Goal: Transaction & Acquisition: Purchase product/service

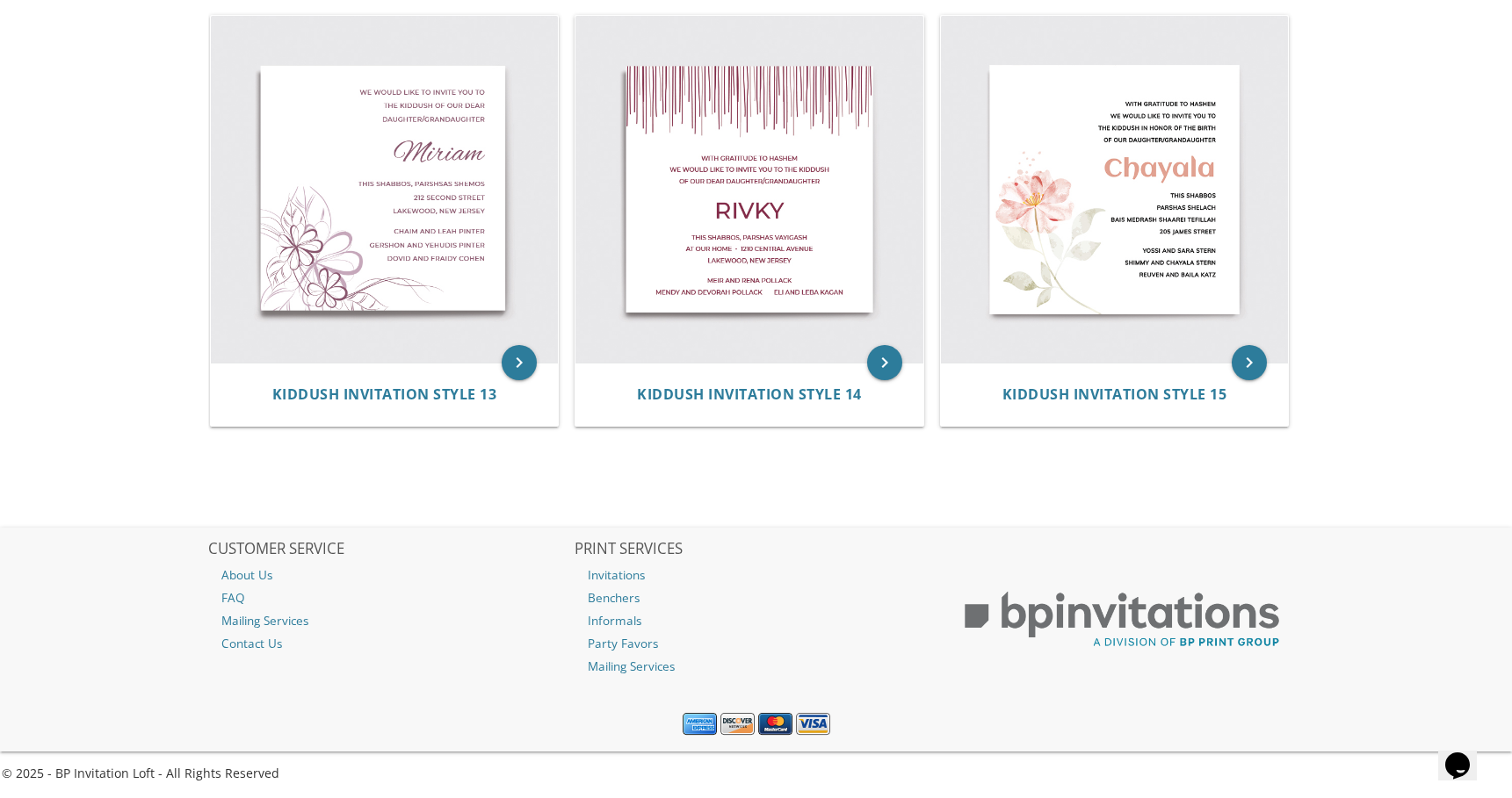
scroll to position [2098, 0]
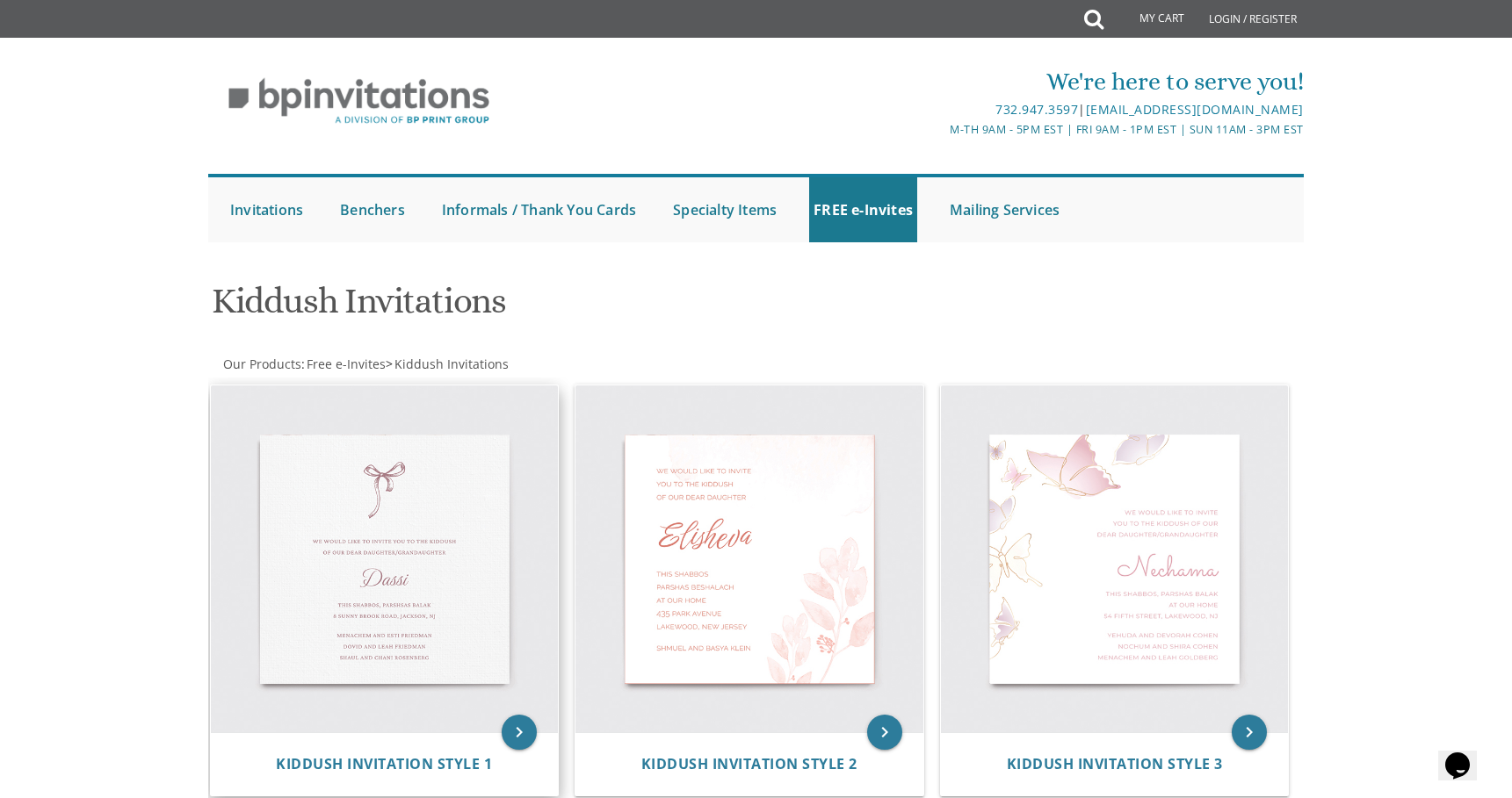
click at [361, 551] on img at bounding box center [384, 559] width 348 height 348
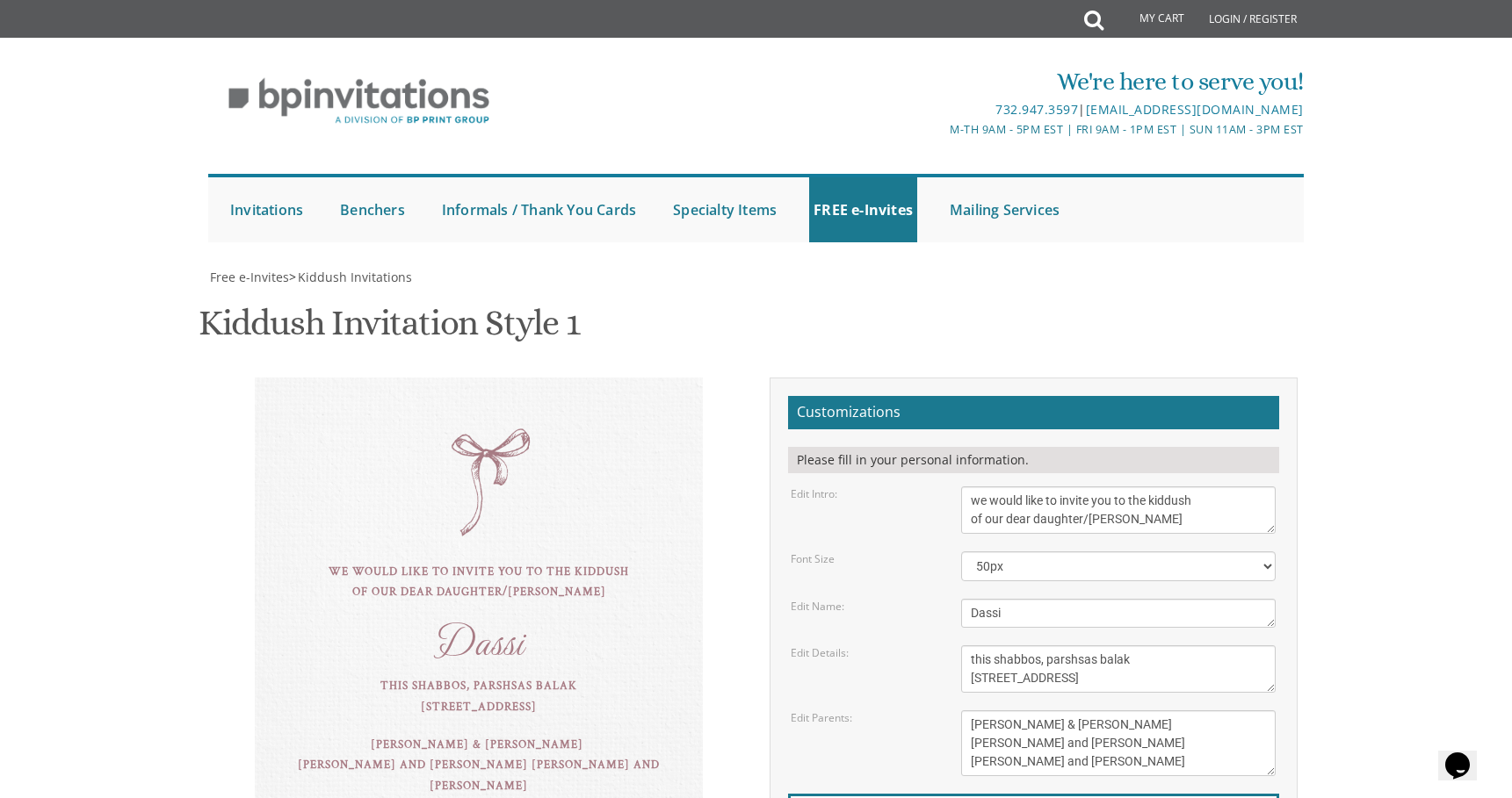
scroll to position [122, 0]
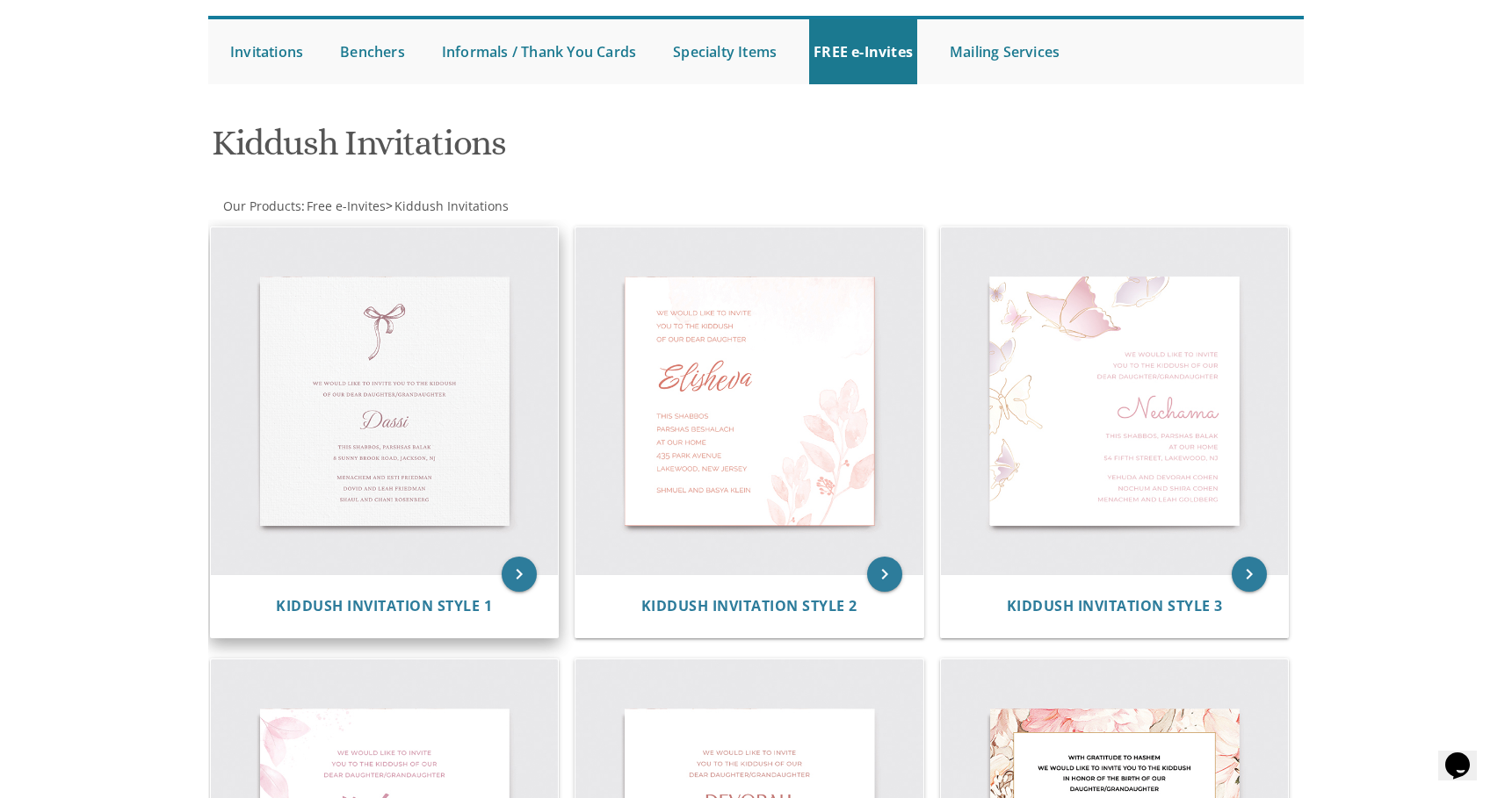
scroll to position [169, 0]
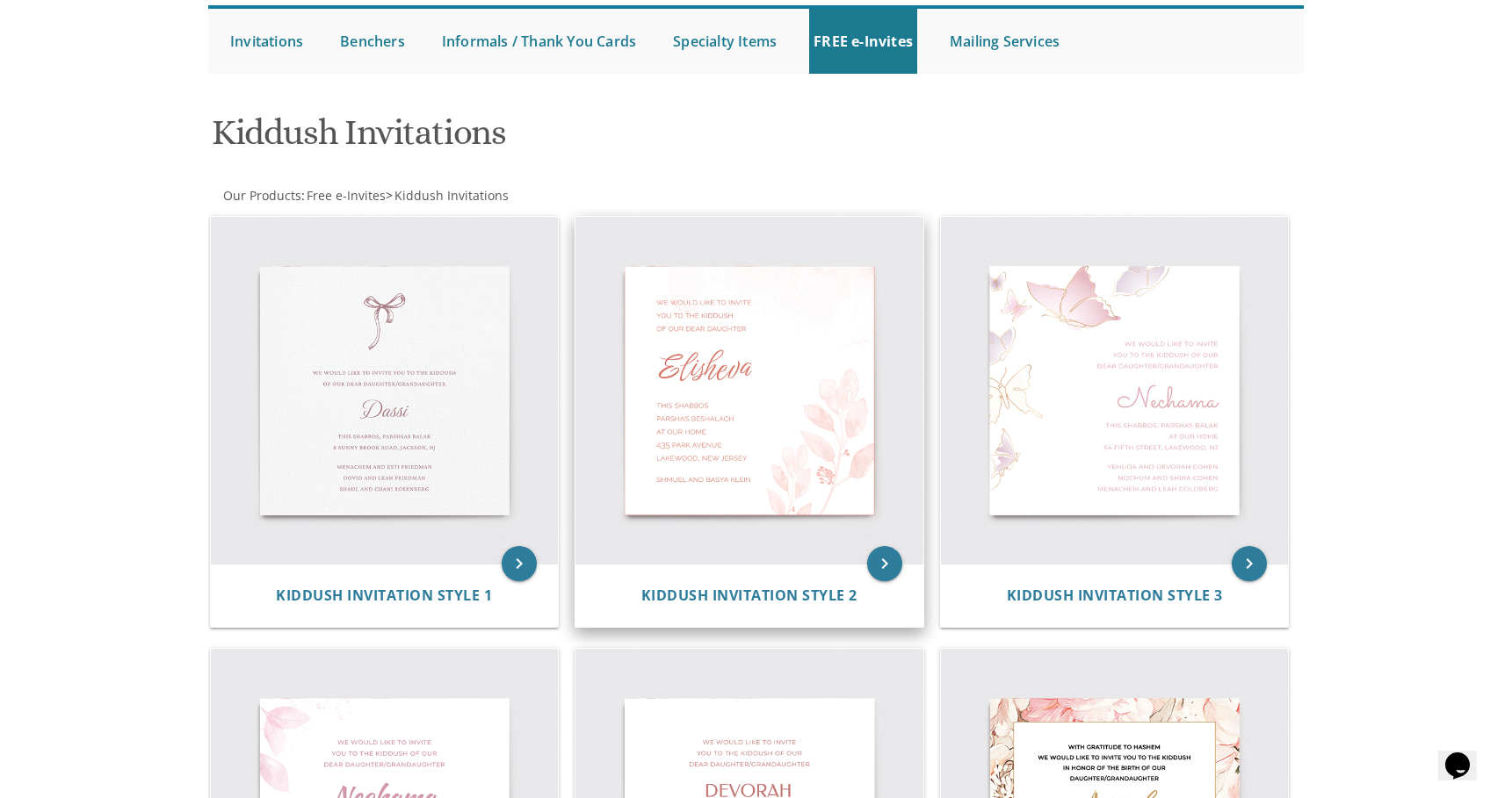
click at [781, 416] on img at bounding box center [749, 391] width 348 height 348
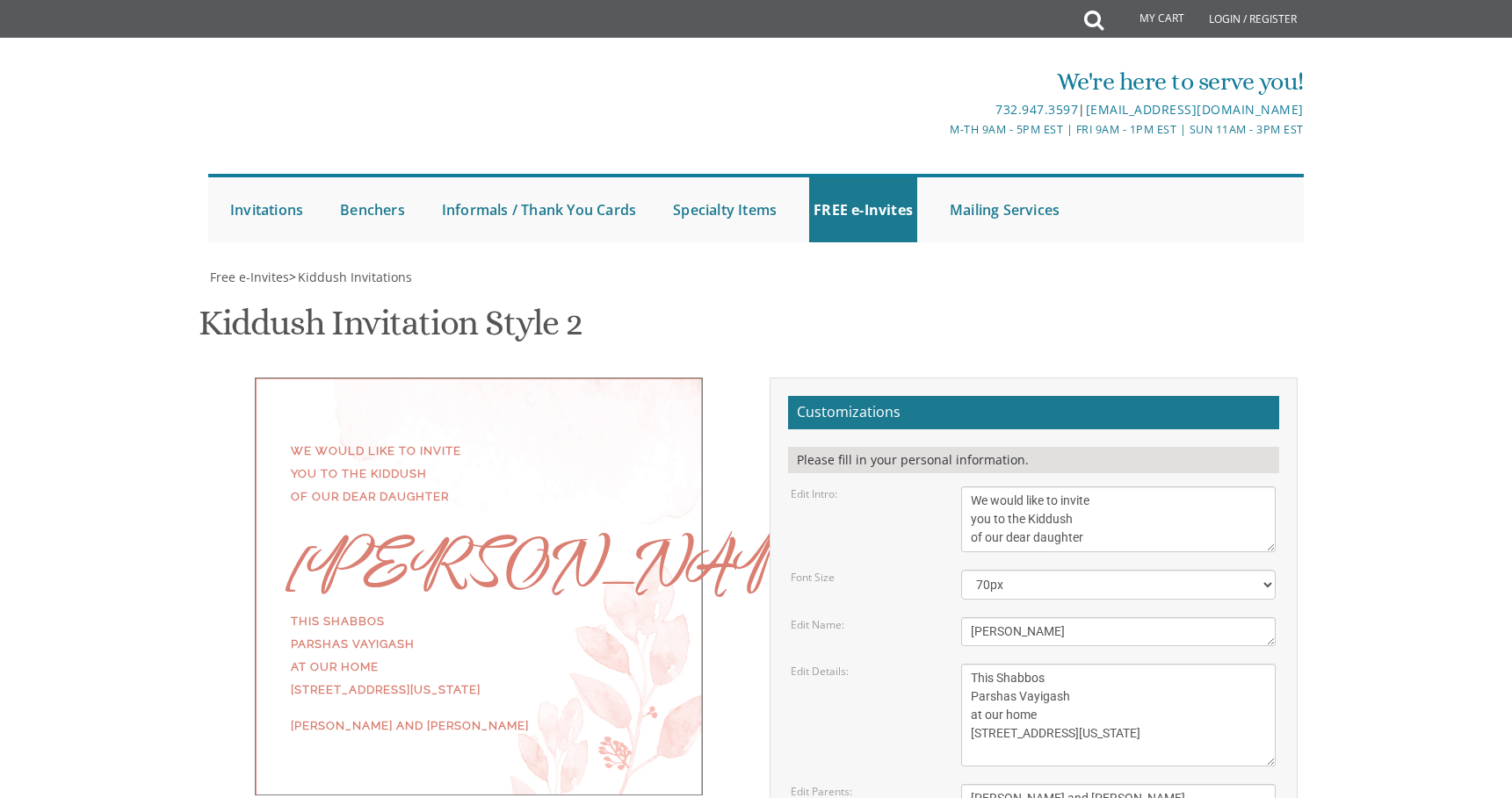
click at [781, 416] on div "Customizations Please fill in your personal information. Edit Intro: We would l…" at bounding box center [1034, 689] width 528 height 622
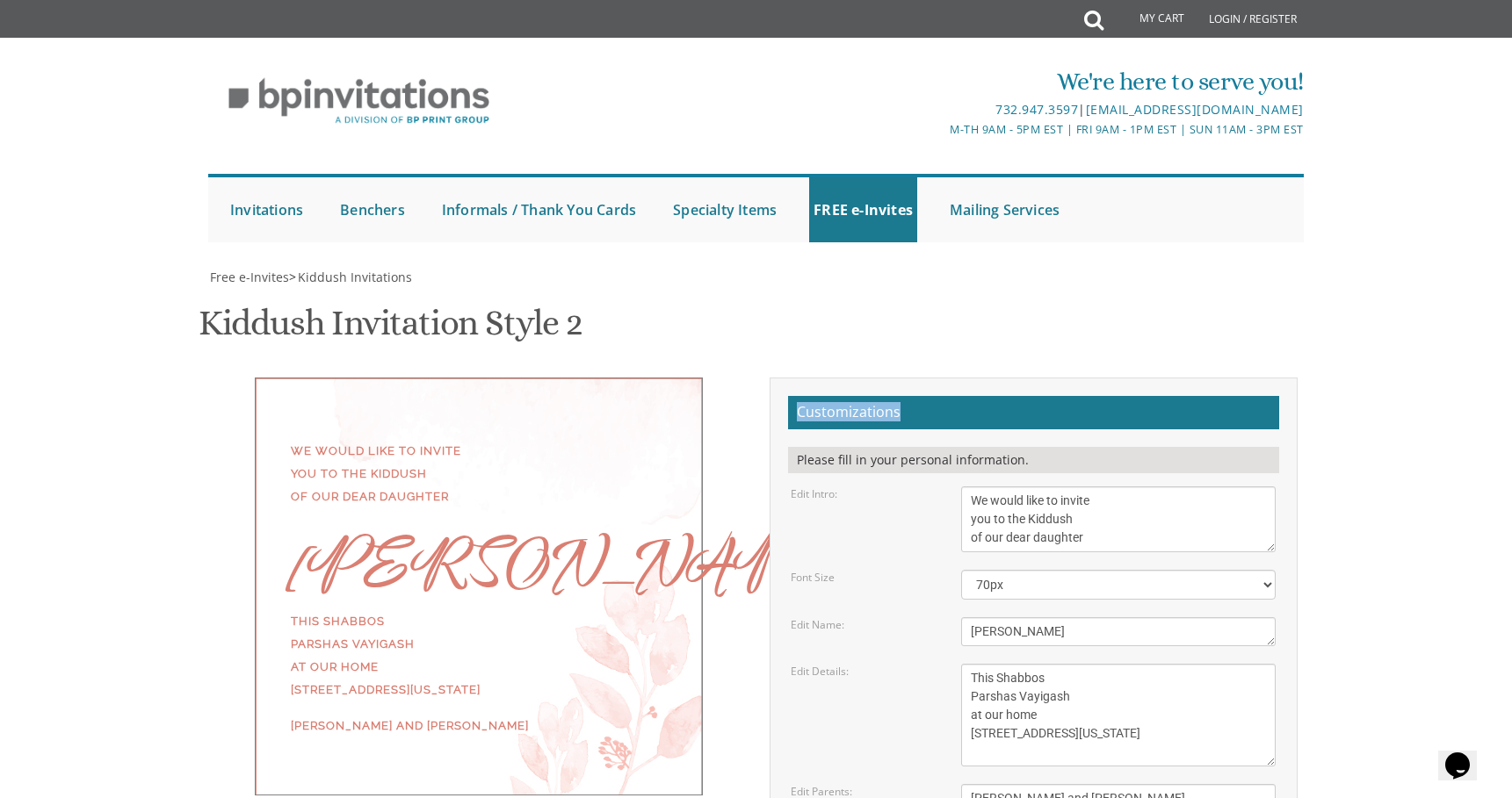
scroll to position [70, 0]
